Goal: Transaction & Acquisition: Purchase product/service

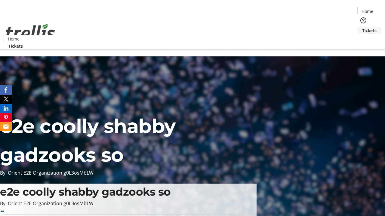
click at [362, 27] on span "Tickets" at bounding box center [369, 30] width 14 height 6
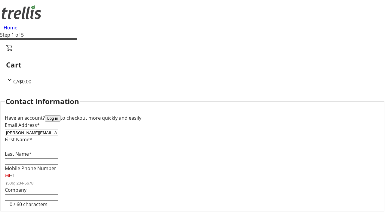
type input "[PERSON_NAME][EMAIL_ADDRESS][DOMAIN_NAME]"
type input "[PERSON_NAME]"
